Goal: Information Seeking & Learning: Learn about a topic

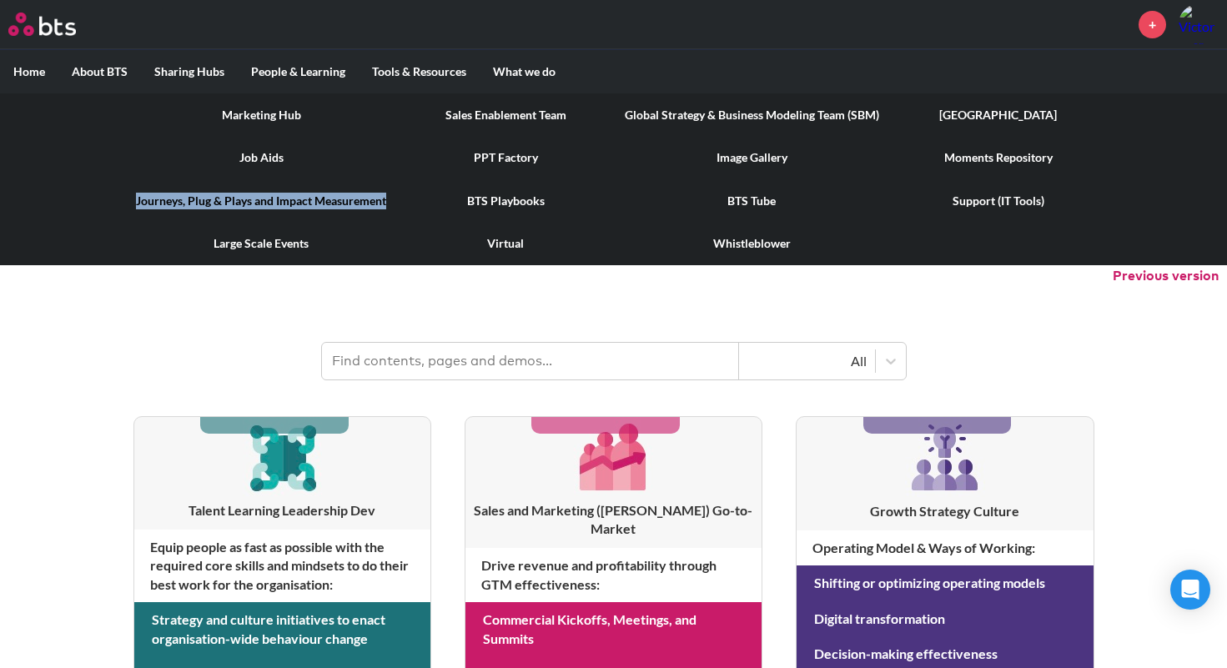
click at [1044, 163] on link "Moments Repository" at bounding box center [999, 157] width 212 height 43
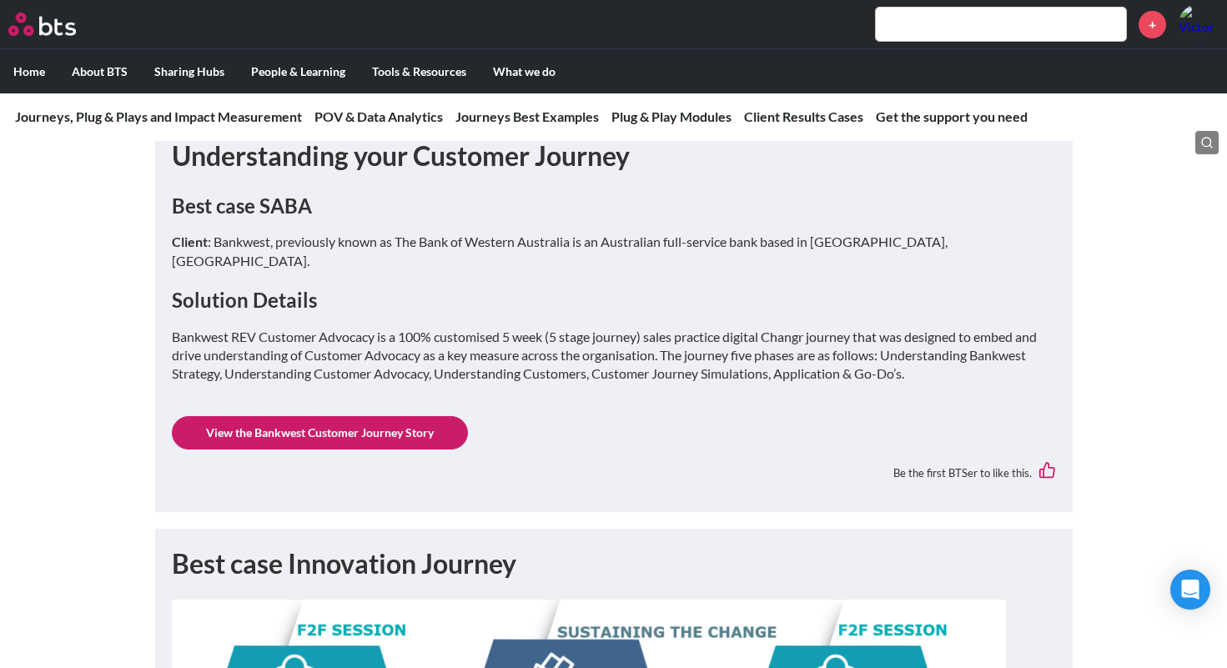
scroll to position [3063, 0]
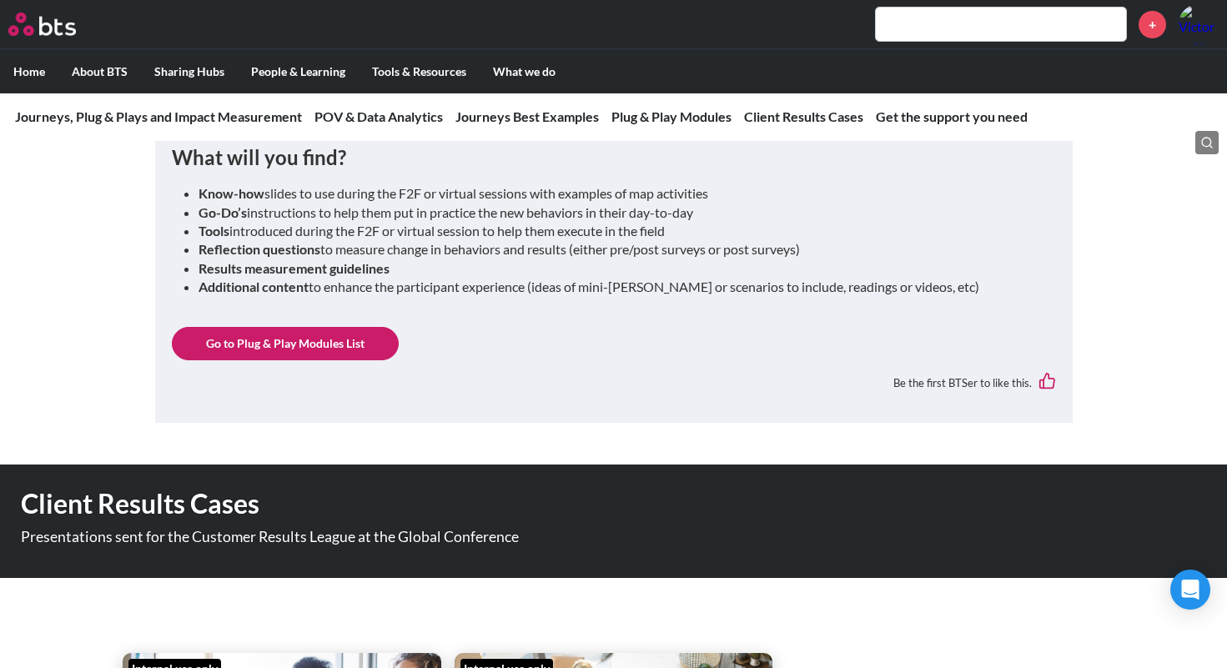
scroll to position [4670, 0]
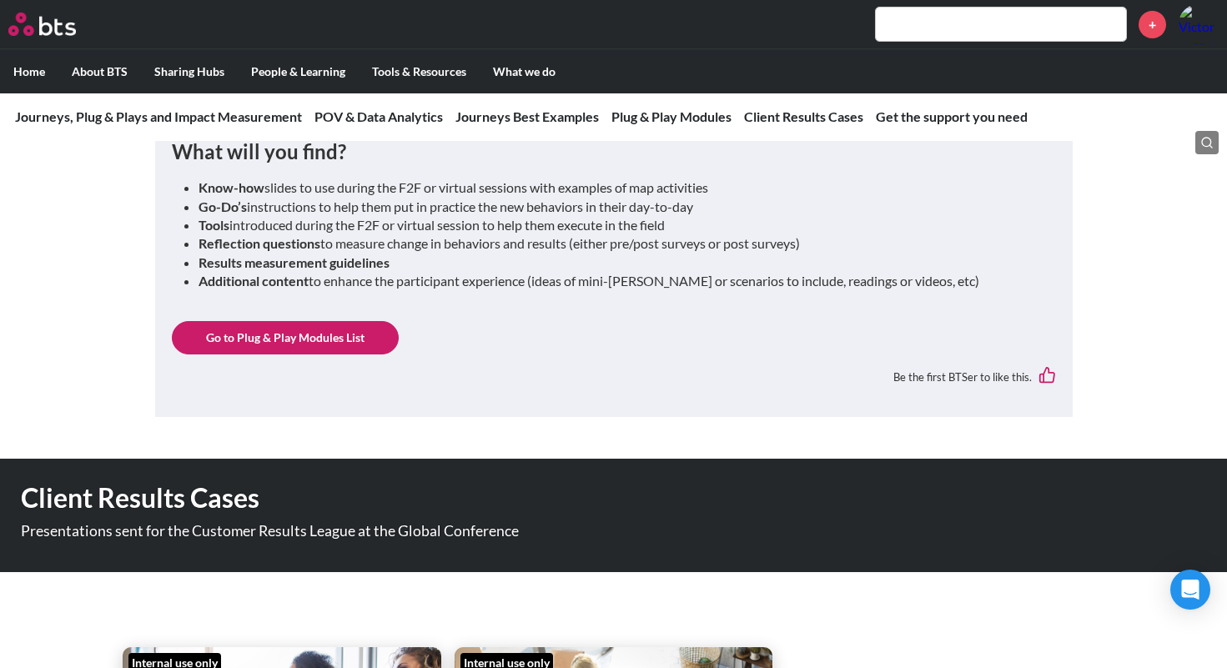
click at [336, 322] on link "Go to Plug & Play Modules List" at bounding box center [285, 337] width 227 height 33
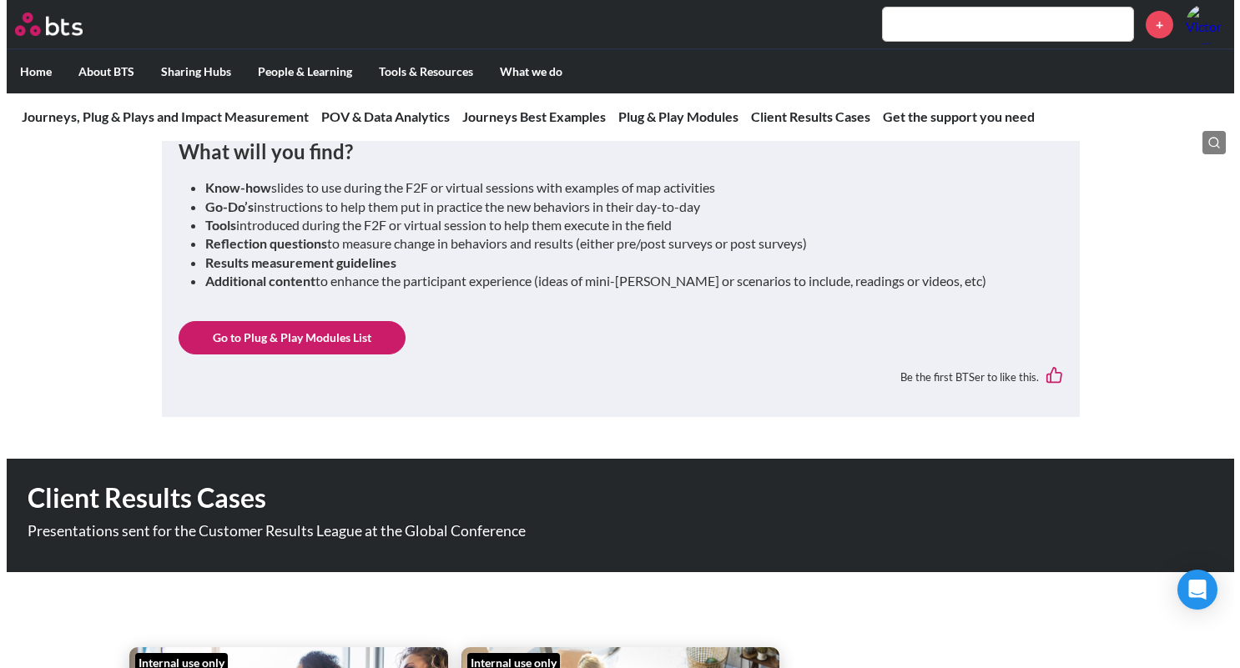
scroll to position [0, 0]
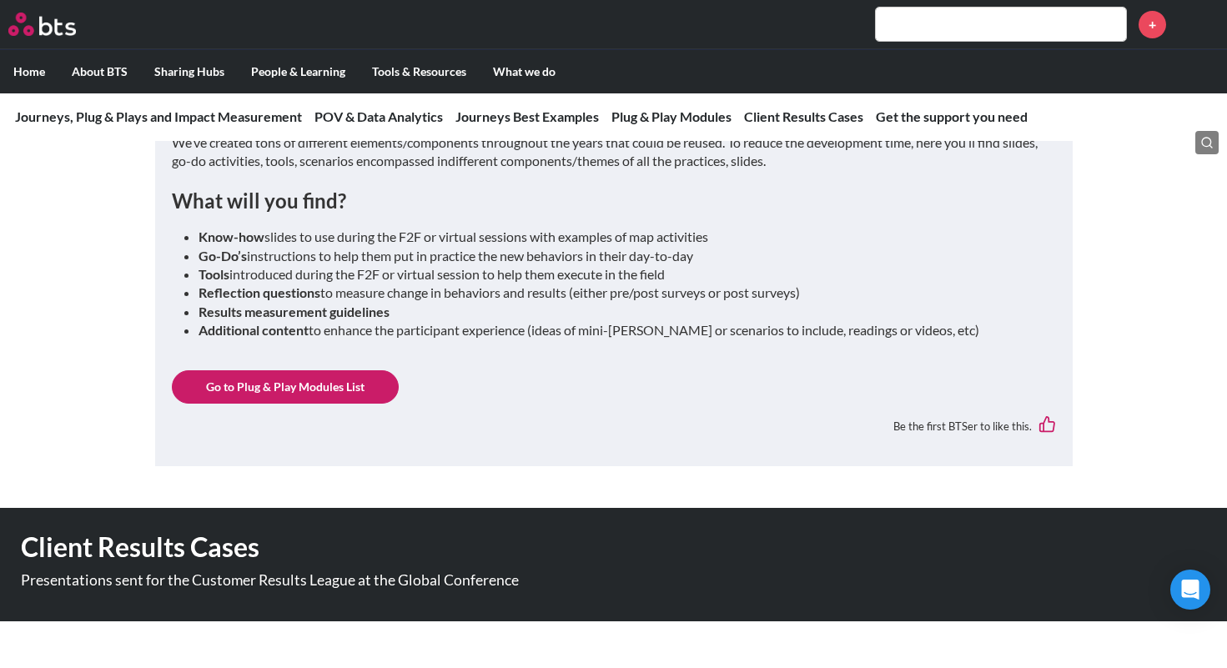
scroll to position [4558, 0]
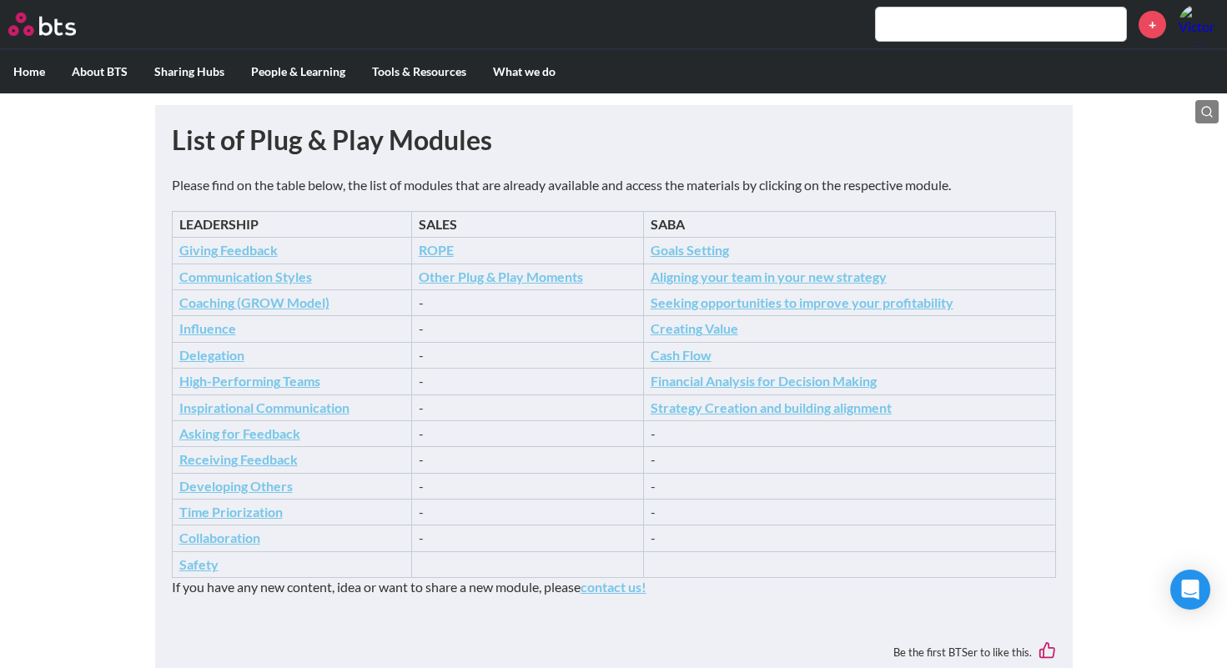
scroll to position [173, 0]
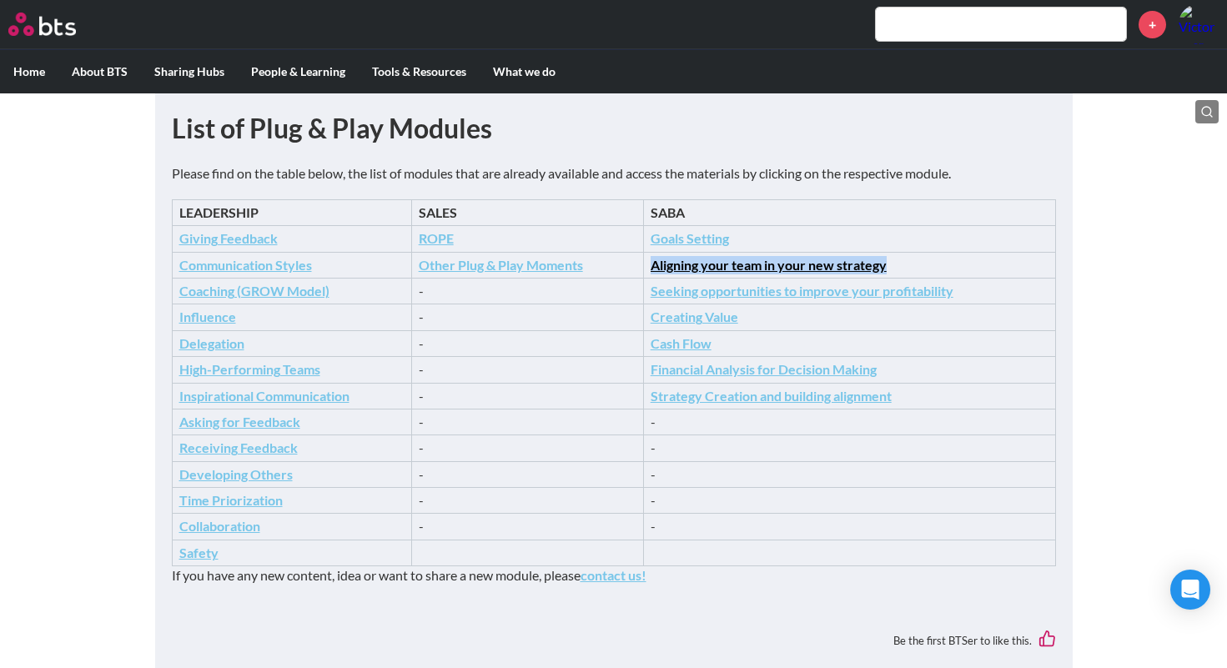
click at [858, 388] on icon "Strategy Creation and building alignment" at bounding box center [771, 396] width 241 height 16
click at [700, 239] on icon "Goals Setting" at bounding box center [690, 238] width 78 height 16
click at [712, 236] on icon "Goals Setting" at bounding box center [690, 238] width 78 height 16
click at [755, 294] on icon "Seeking opportunities to improve your profitability" at bounding box center [802, 291] width 303 height 16
click at [720, 312] on icon "Creating Value" at bounding box center [695, 317] width 88 height 16
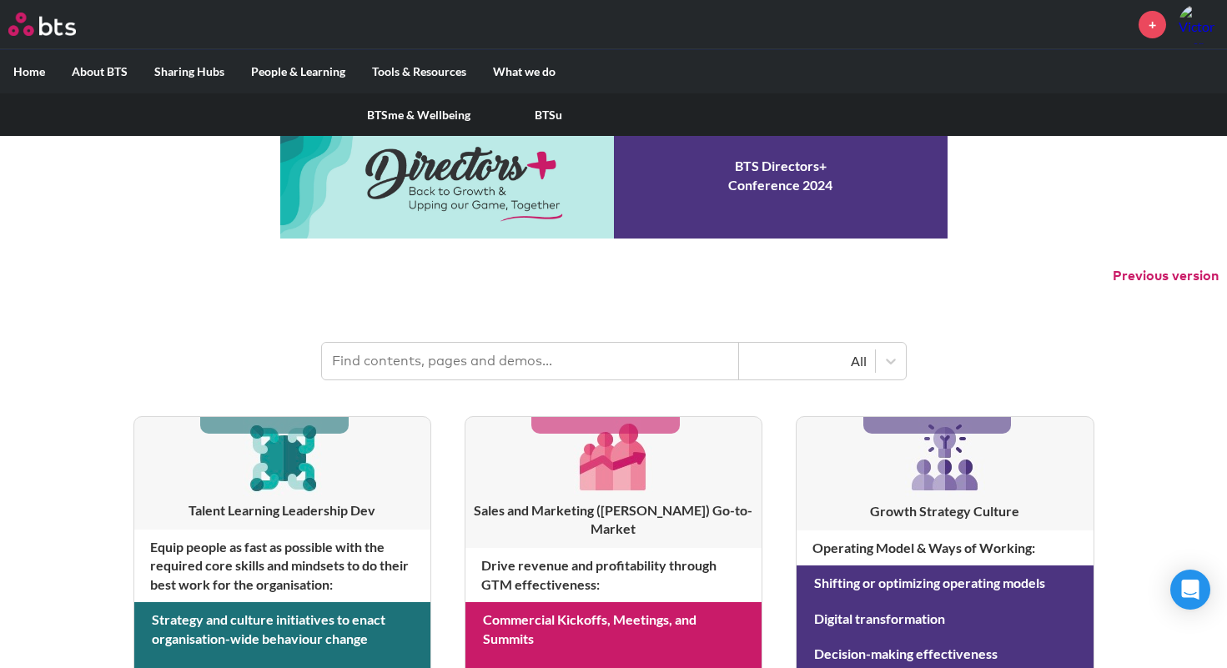
click at [538, 107] on link "BTSu" at bounding box center [549, 114] width 130 height 43
